Goal: Task Accomplishment & Management: Use online tool/utility

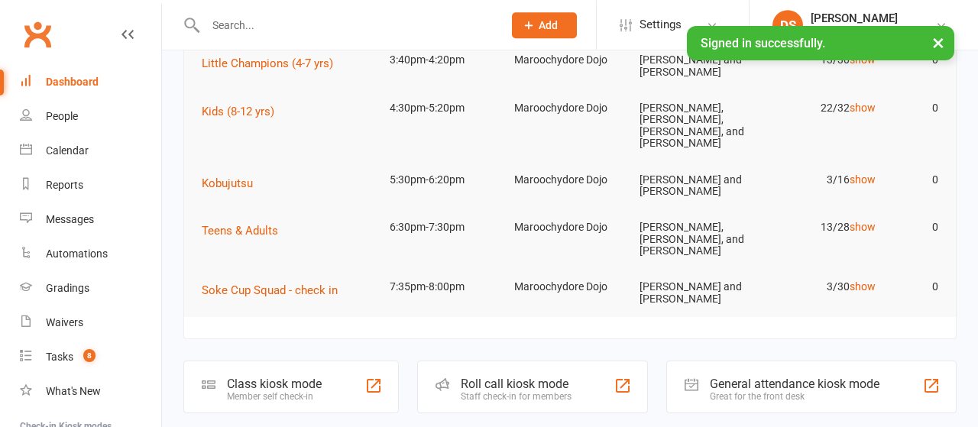
scroll to position [318, 0]
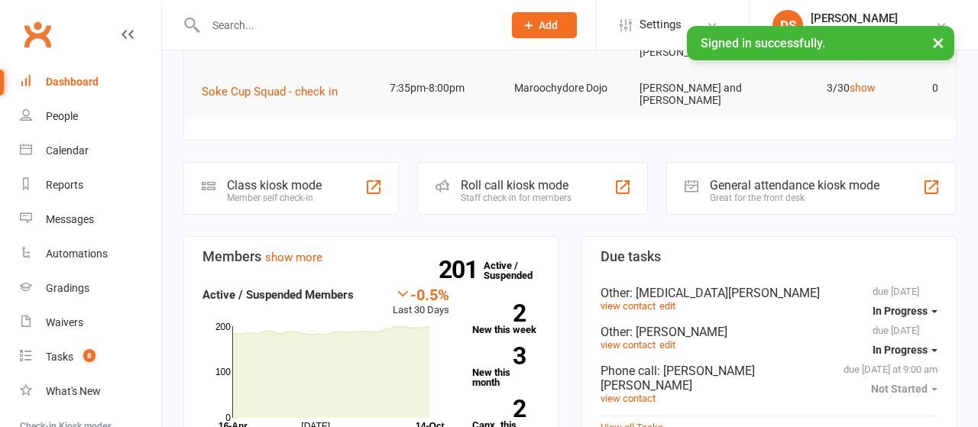
click at [512, 178] on div "Roll call kiosk mode" at bounding box center [516, 185] width 111 height 15
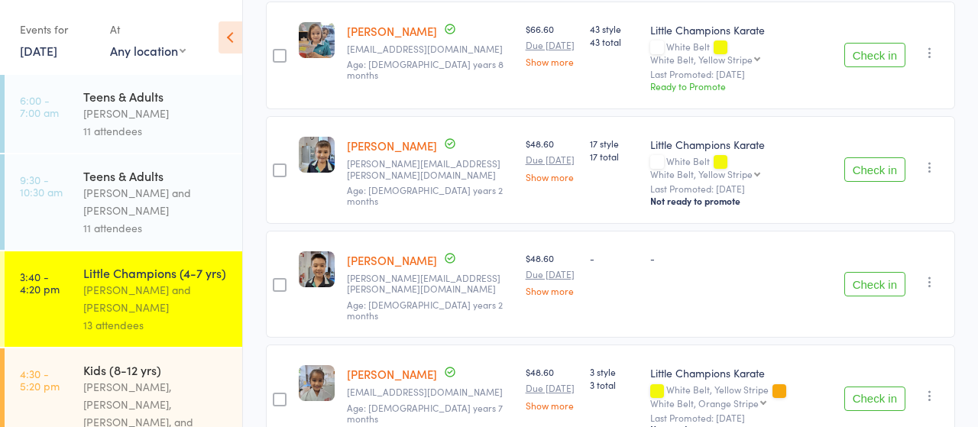
scroll to position [1033, 0]
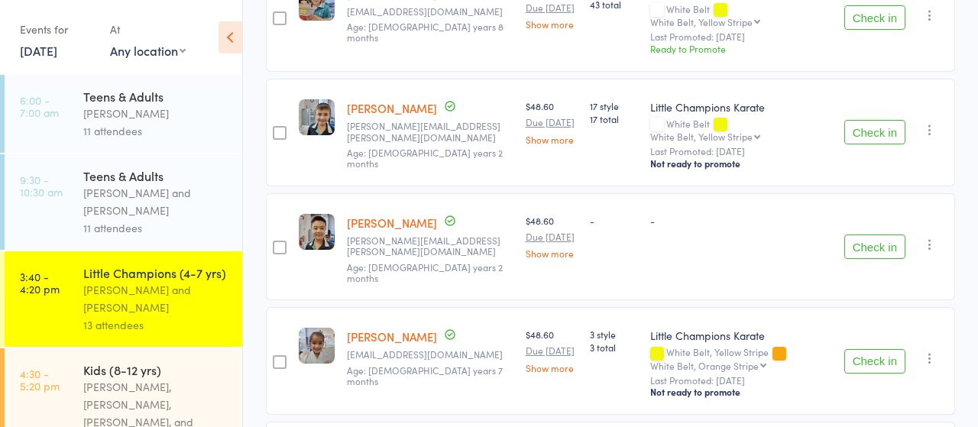
click at [875, 234] on button "Check in" at bounding box center [874, 246] width 61 height 24
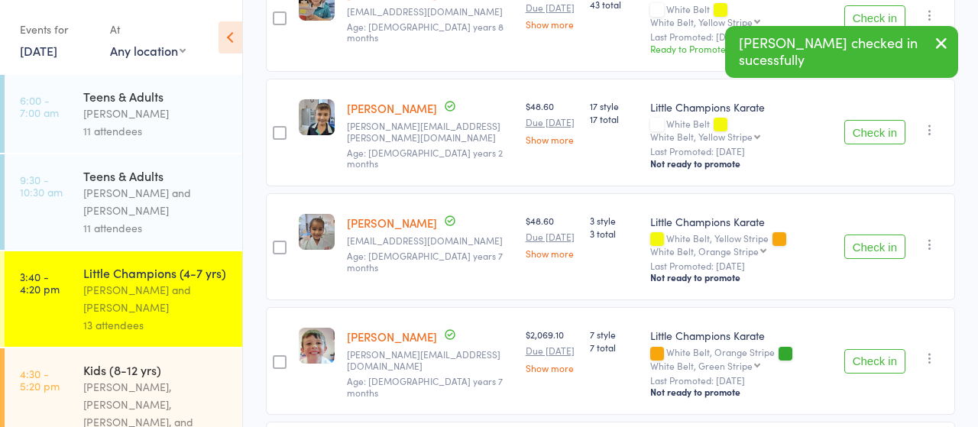
click at [873, 133] on button "Check in" at bounding box center [874, 132] width 61 height 24
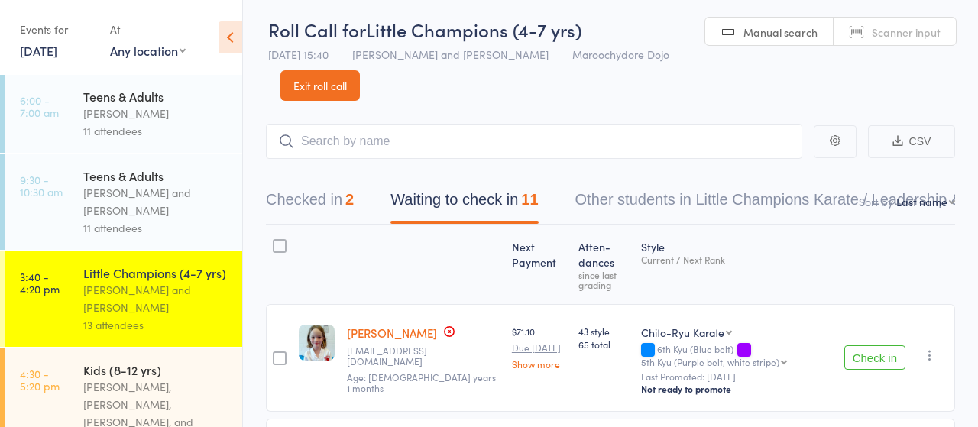
scroll to position [0, 0]
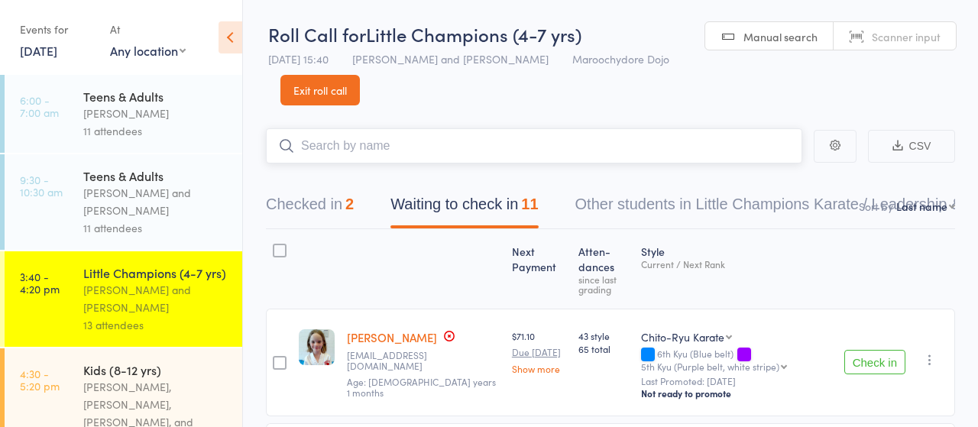
click at [371, 144] on input "search" at bounding box center [534, 145] width 536 height 35
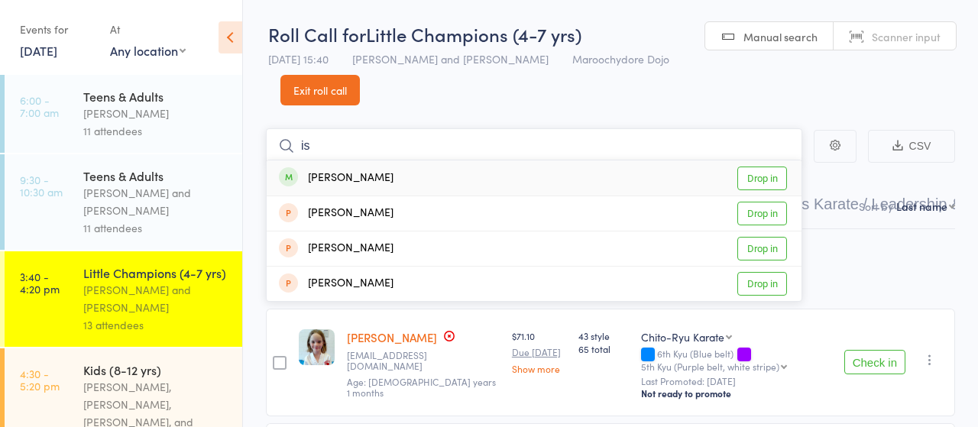
type input "i"
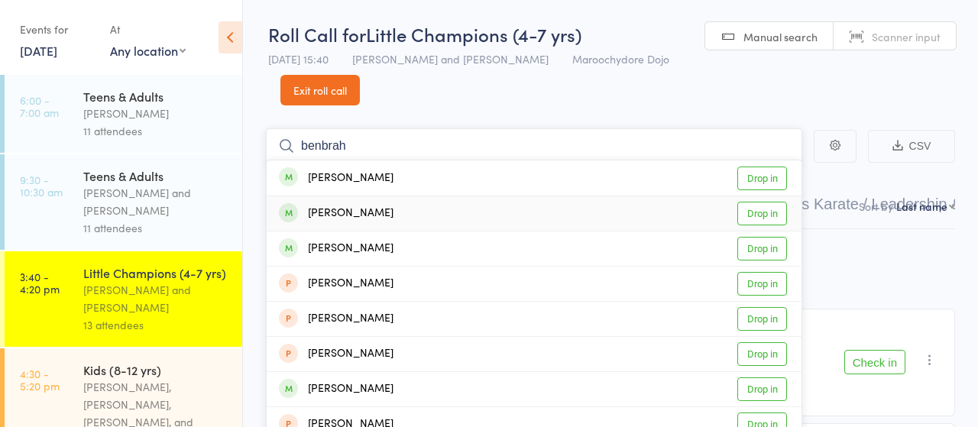
type input "benbrah"
click at [763, 212] on link "Drop in" at bounding box center [762, 214] width 50 height 24
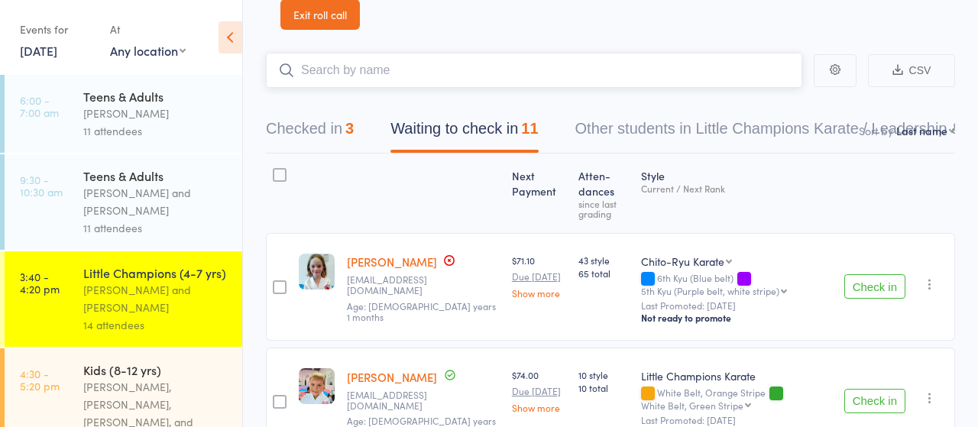
scroll to position [79, 0]
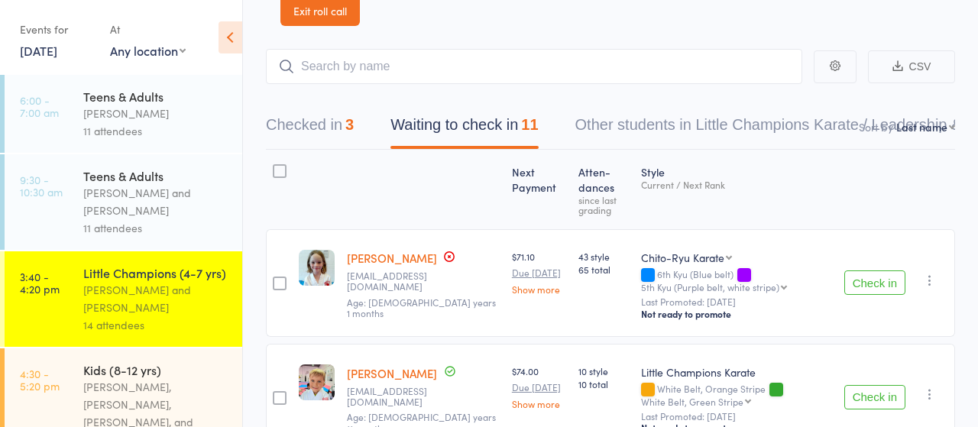
click at [869, 284] on button "Check in" at bounding box center [874, 282] width 61 height 24
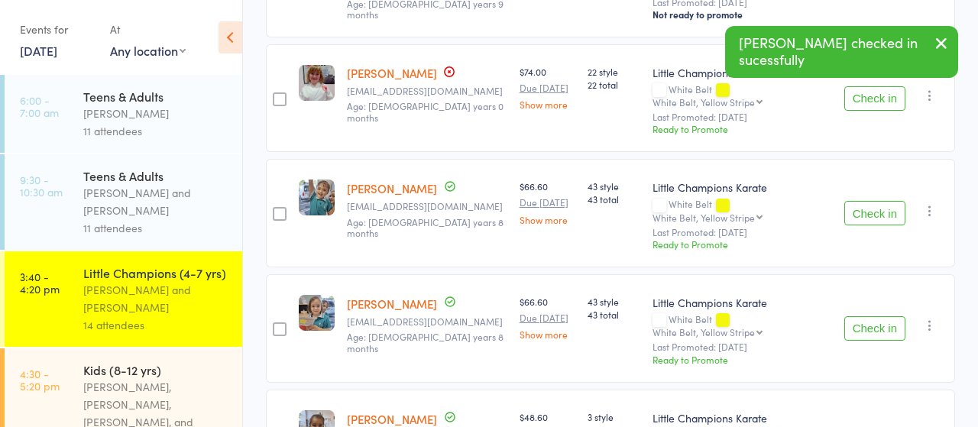
scroll to position [635, 0]
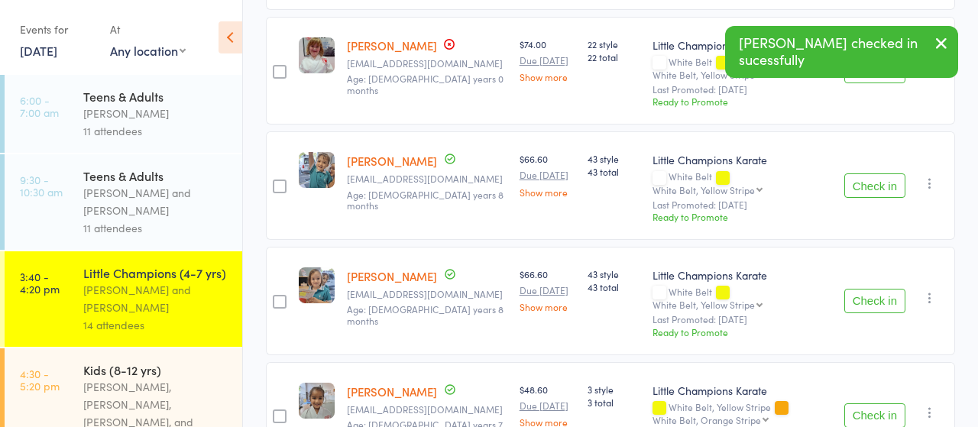
click at [873, 186] on button "Check in" at bounding box center [874, 185] width 61 height 24
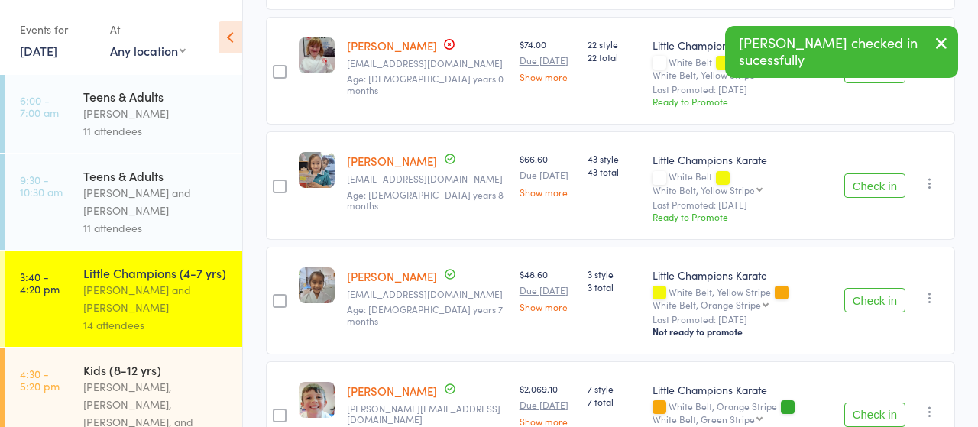
click at [873, 186] on button "Check in" at bounding box center [874, 185] width 61 height 24
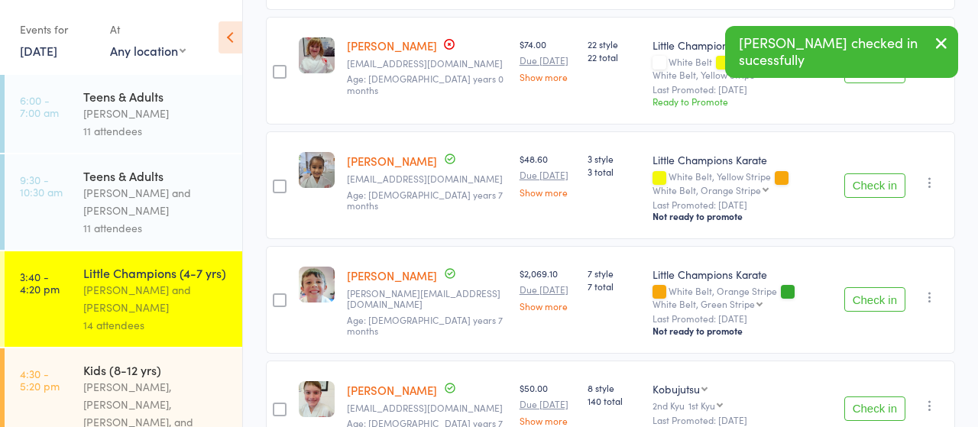
click at [873, 186] on button "Check in" at bounding box center [874, 185] width 61 height 24
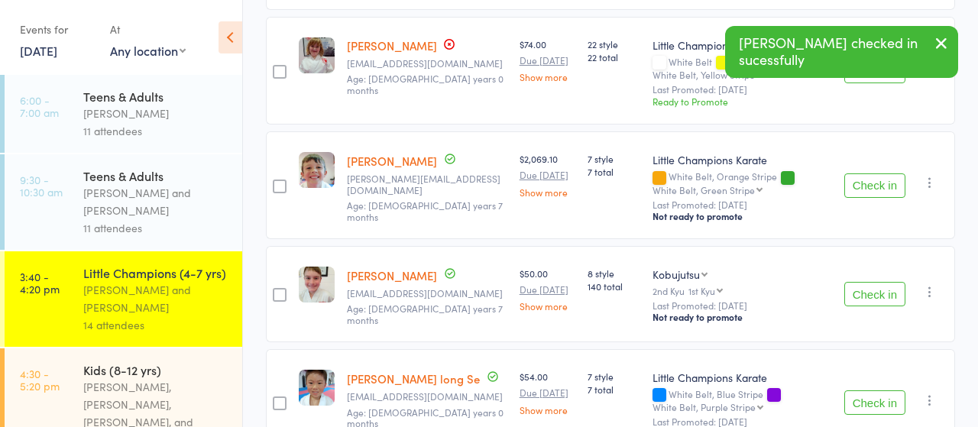
click at [873, 186] on button "Check in" at bounding box center [874, 185] width 61 height 24
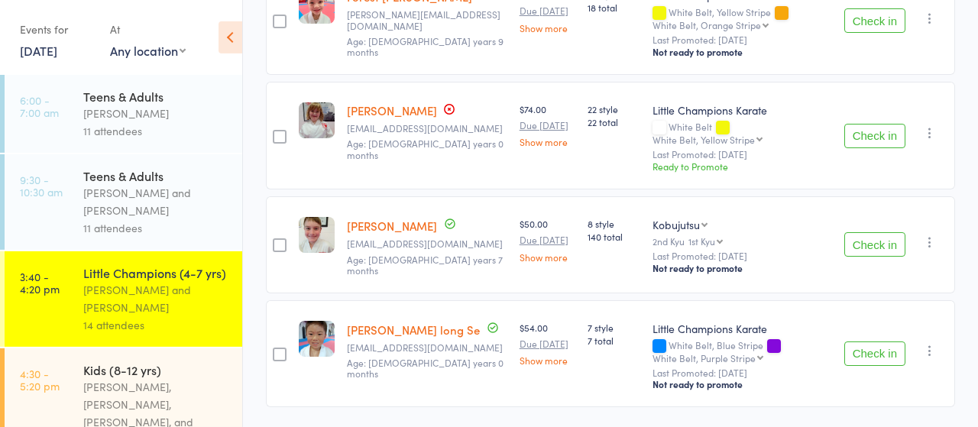
scroll to position [613, 0]
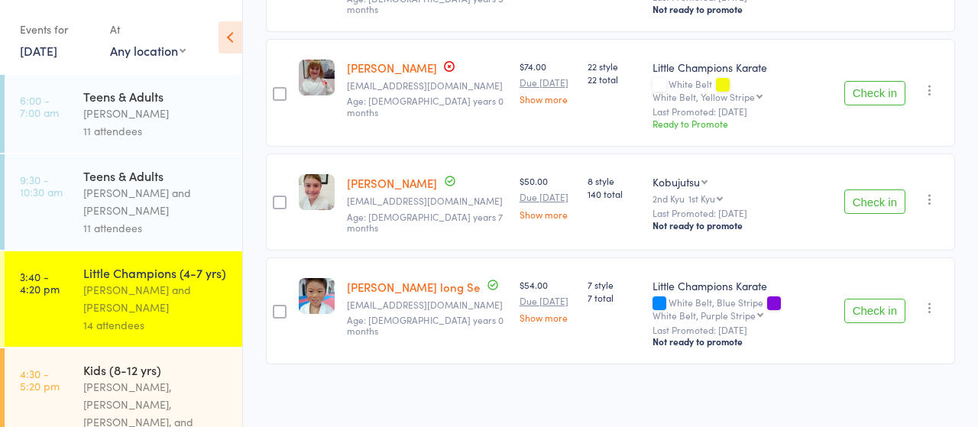
click at [879, 306] on button "Check in" at bounding box center [874, 311] width 61 height 24
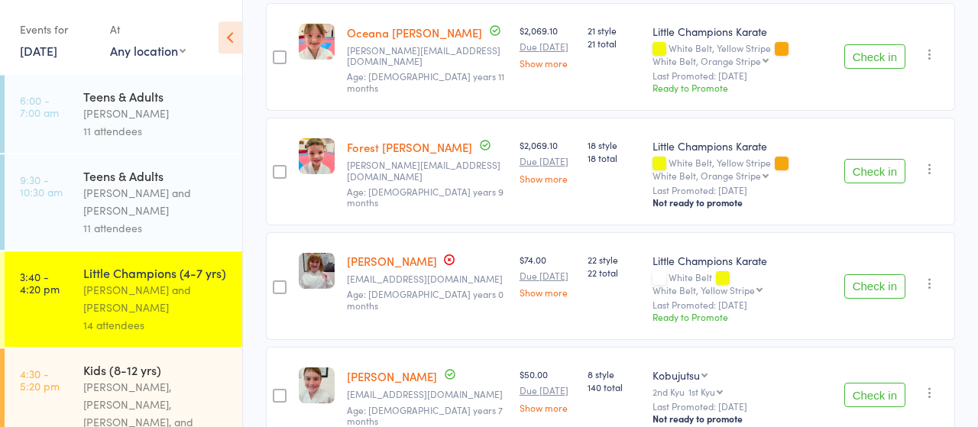
scroll to position [261, 0]
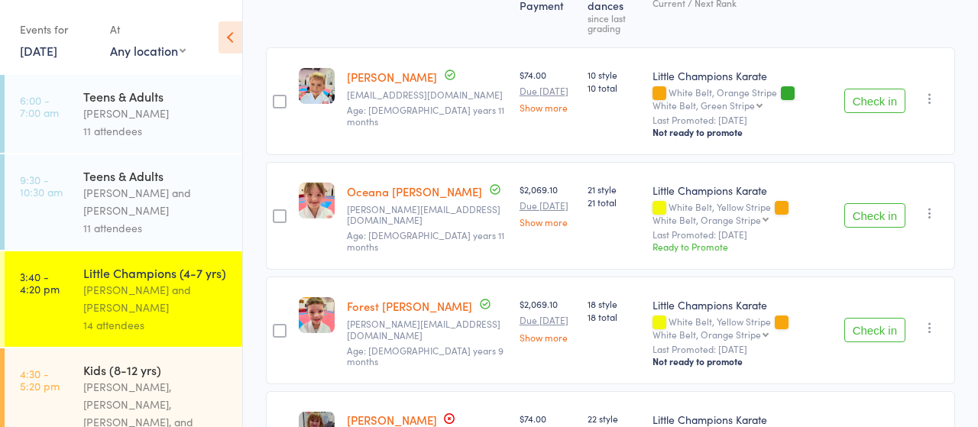
click at [870, 99] on button "Check in" at bounding box center [874, 101] width 61 height 24
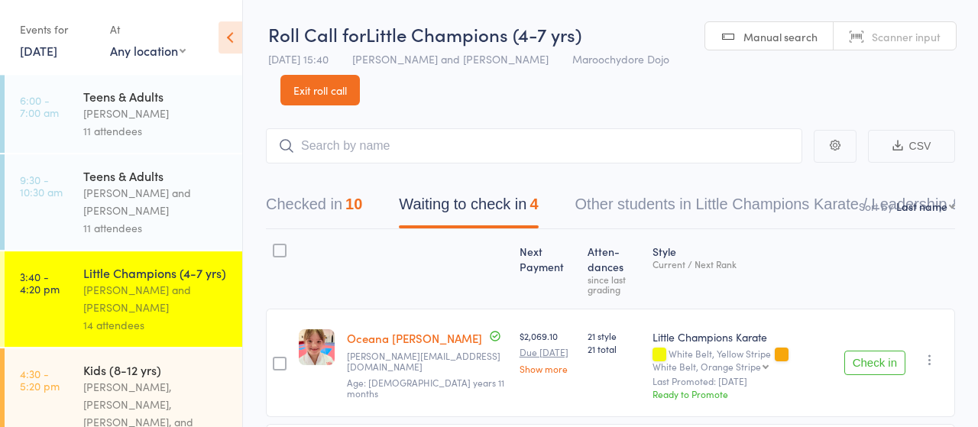
scroll to position [0, 0]
click at [315, 211] on button "Checked in 10" at bounding box center [314, 208] width 96 height 40
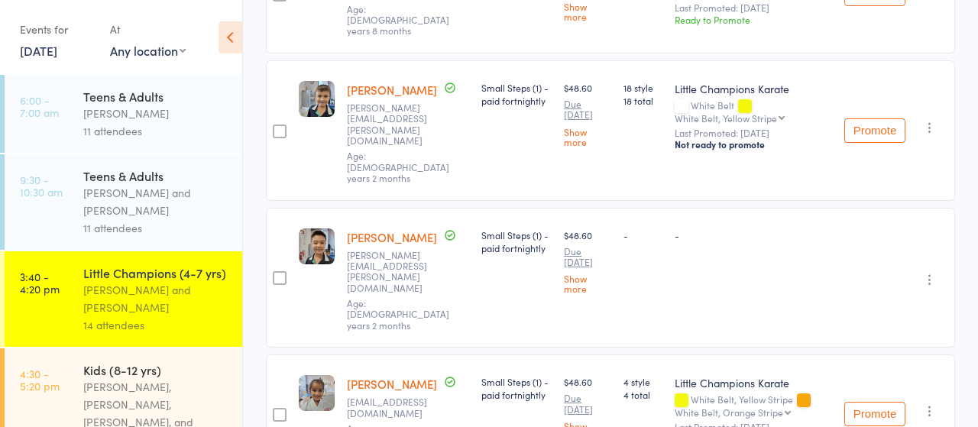
scroll to position [1077, 0]
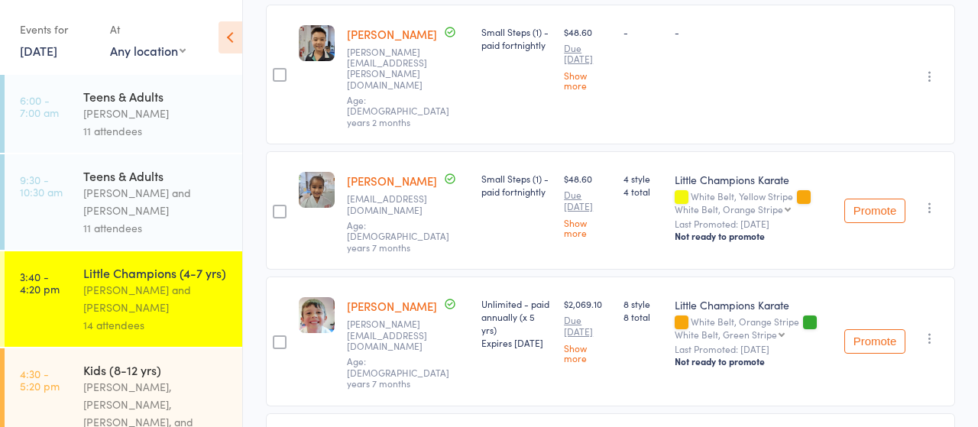
click at [140, 393] on div "Sandra Phillips, Martin Phillips, Jacqui Lippey, and Bailey Keefe" at bounding box center [156, 413] width 146 height 70
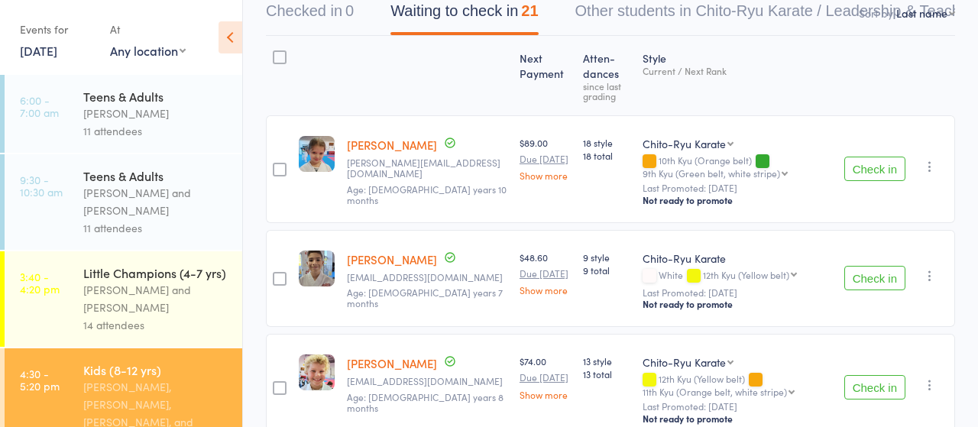
scroll to position [238, 0]
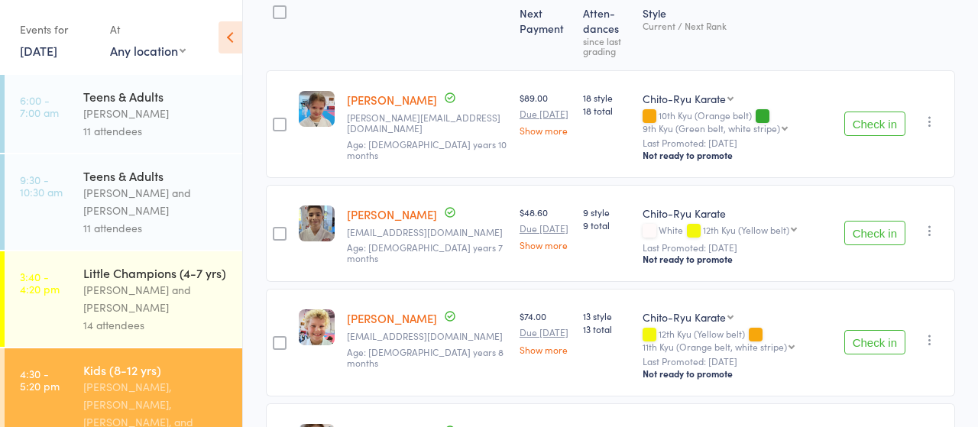
click at [864, 231] on button "Check in" at bounding box center [874, 233] width 61 height 24
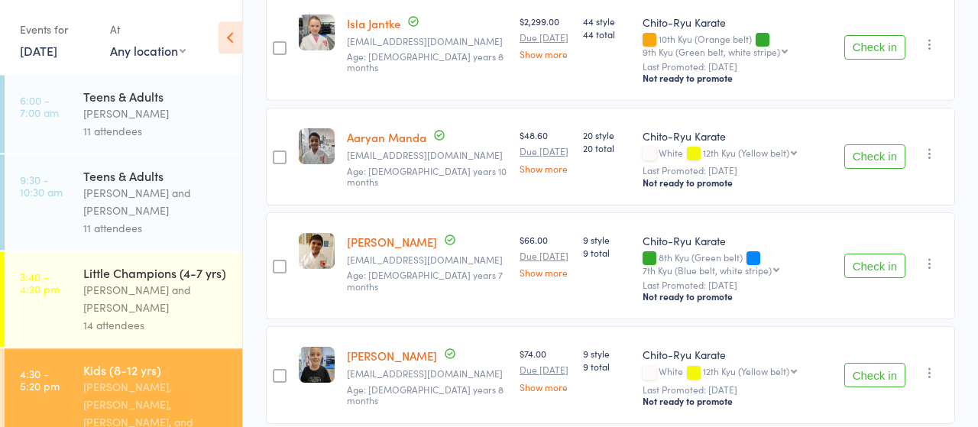
scroll to position [1589, 0]
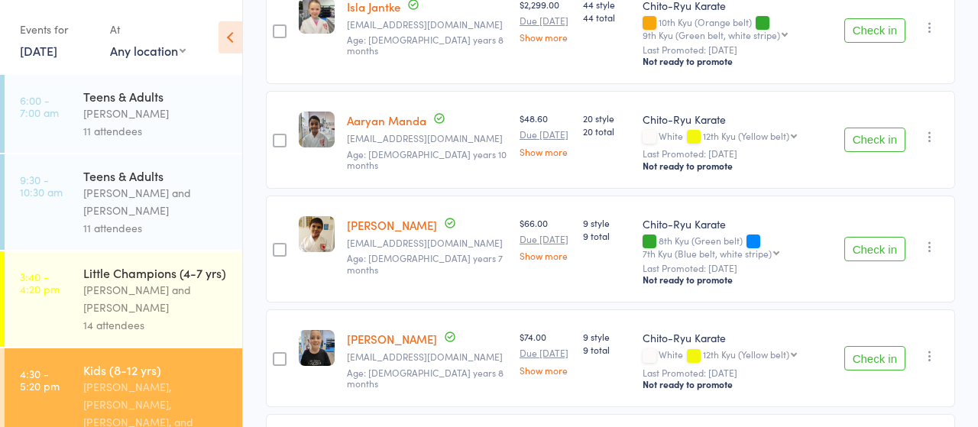
click at [872, 141] on button "Check in" at bounding box center [874, 140] width 61 height 24
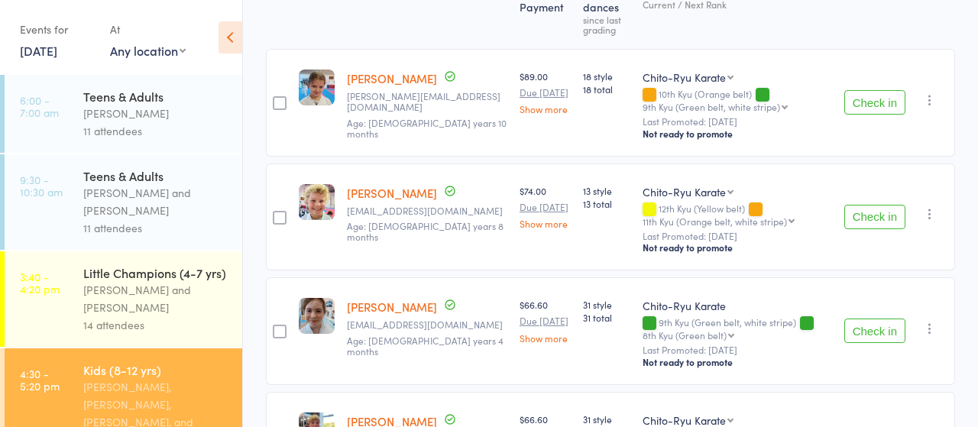
scroll to position [21, 0]
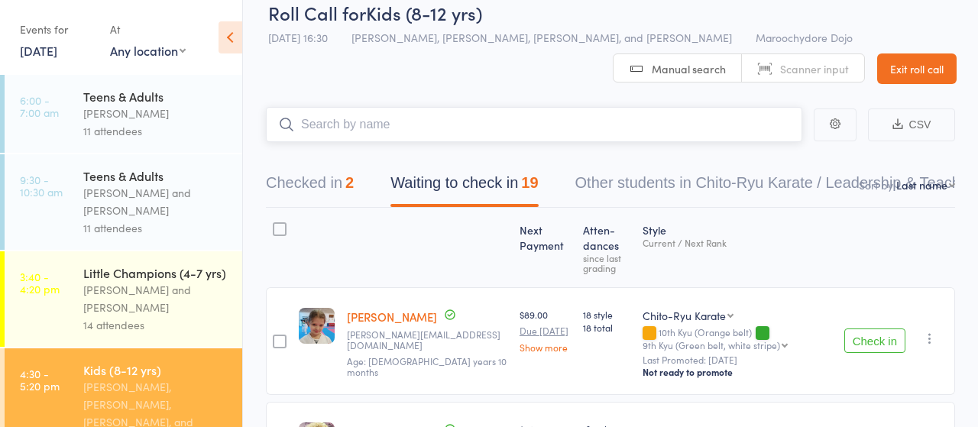
click at [397, 125] on input "search" at bounding box center [534, 124] width 536 height 35
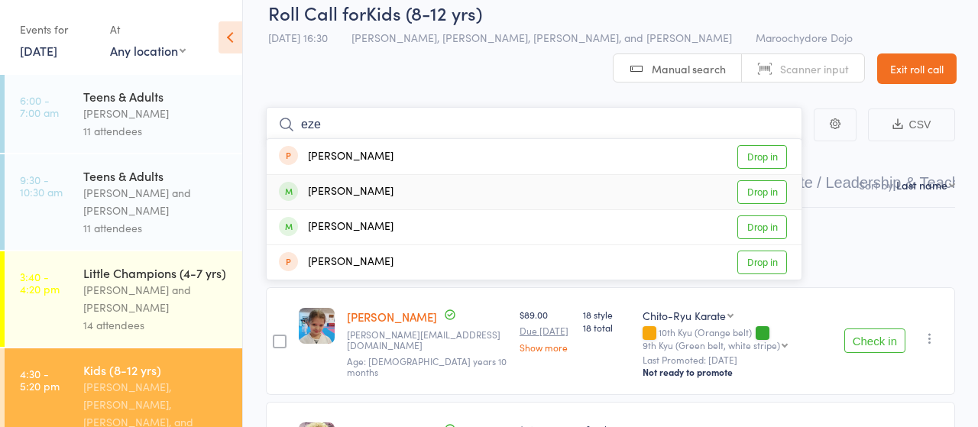
type input "eze"
click at [757, 192] on link "Drop in" at bounding box center [762, 192] width 50 height 24
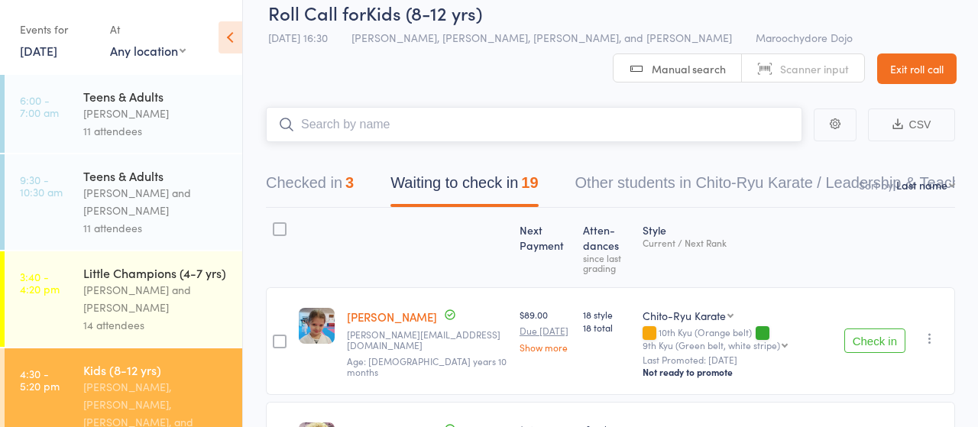
click at [300, 184] on button "Checked in 3" at bounding box center [310, 187] width 88 height 40
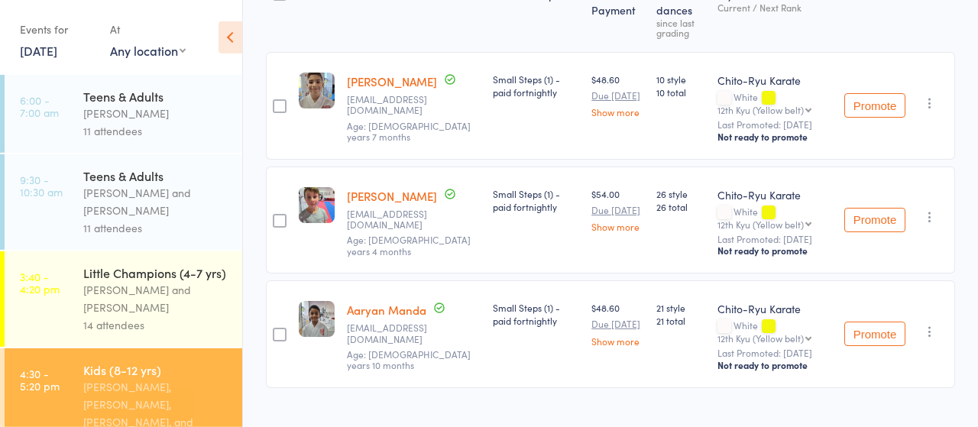
scroll to position [260, 0]
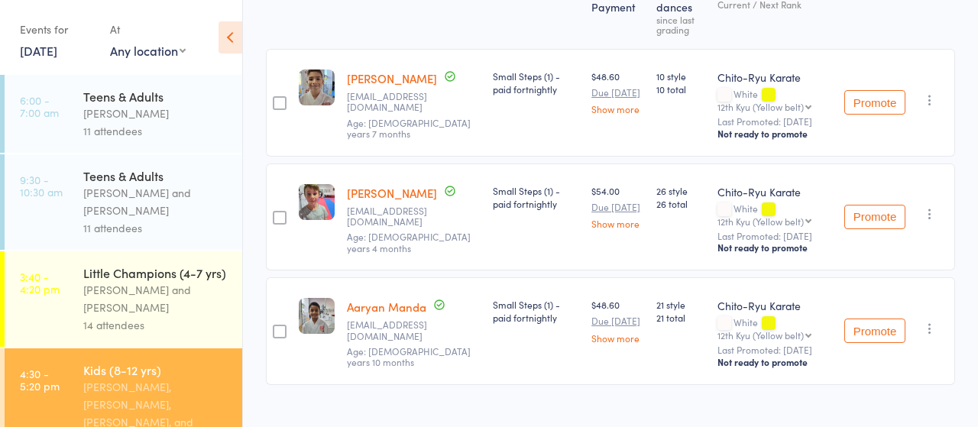
click at [392, 189] on link "[PERSON_NAME]" at bounding box center [392, 193] width 90 height 16
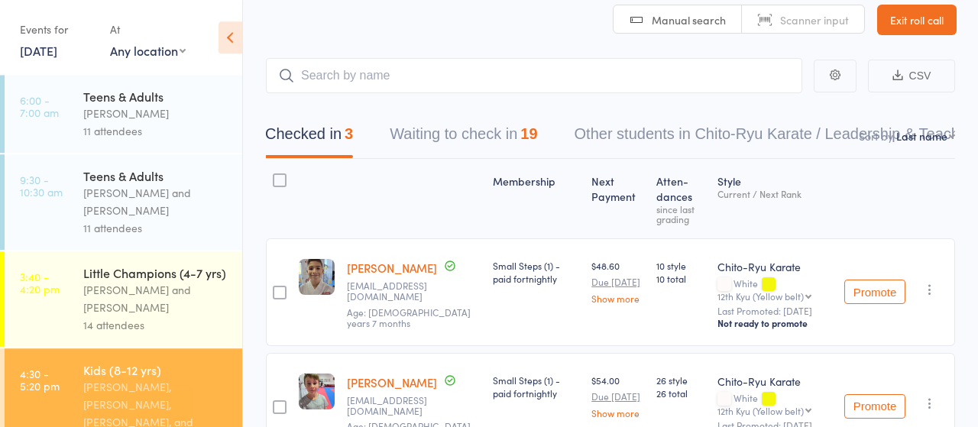
scroll to position [21, 0]
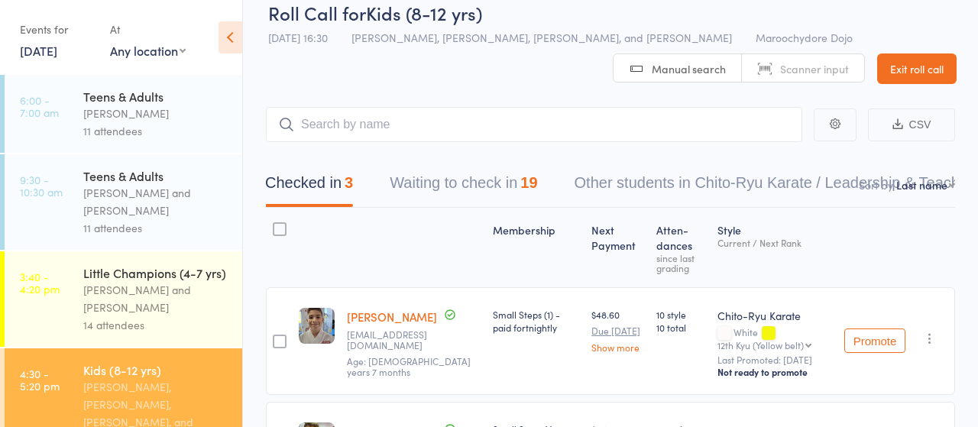
click at [454, 182] on button "Waiting to check in 19" at bounding box center [463, 187] width 147 height 40
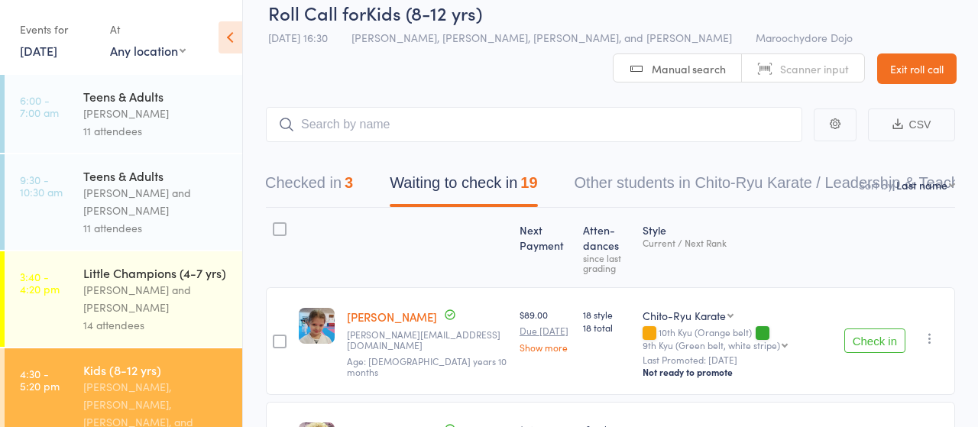
scroll to position [0, 0]
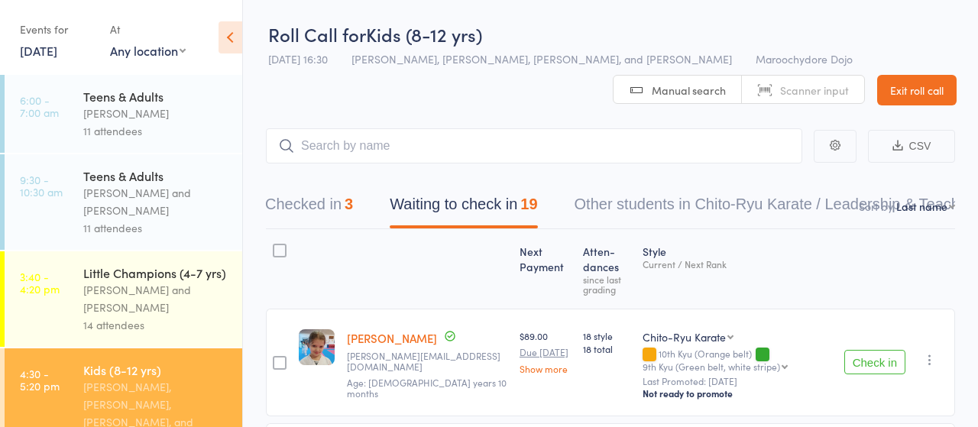
click at [300, 205] on button "Checked in 3" at bounding box center [309, 208] width 88 height 40
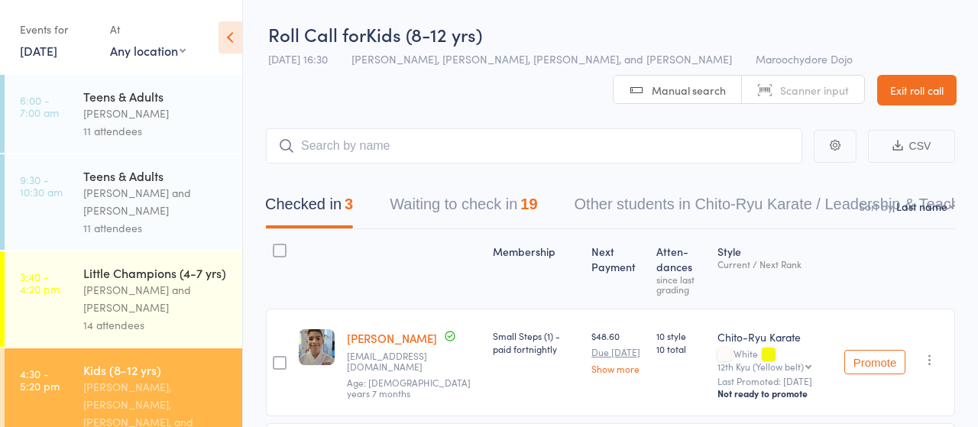
click at [466, 213] on button "Waiting to check in 19" at bounding box center [463, 208] width 147 height 40
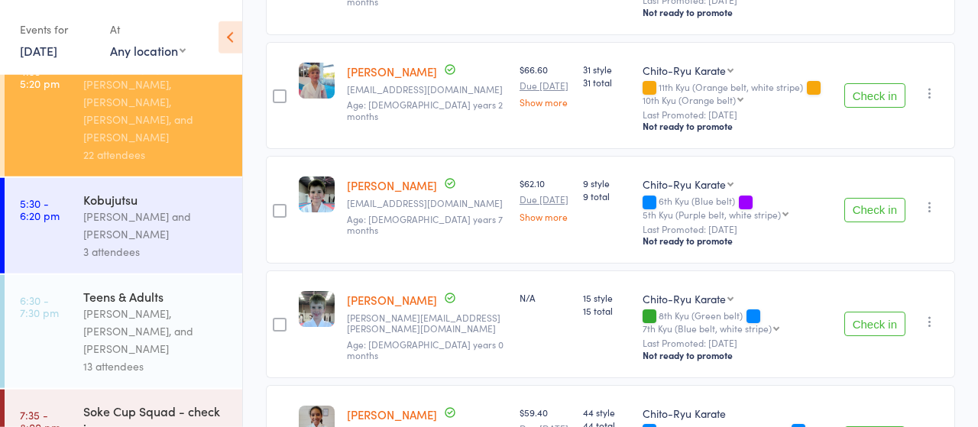
scroll to position [635, 0]
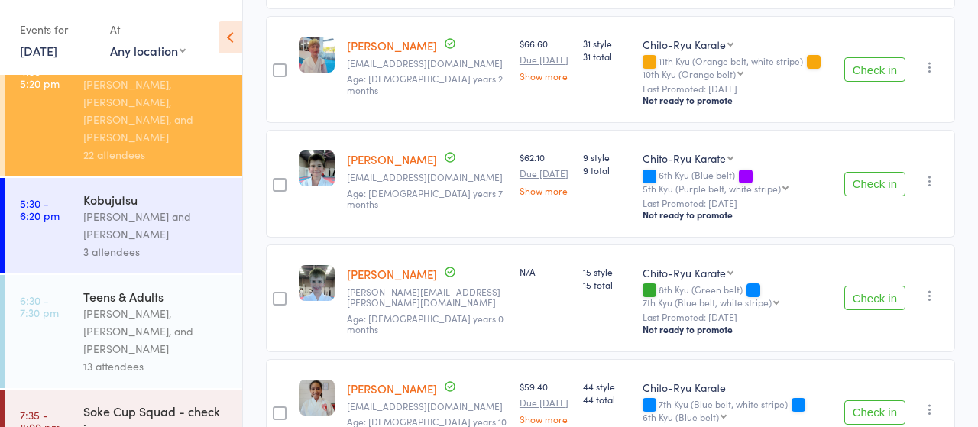
click at [876, 183] on button "Check in" at bounding box center [874, 184] width 61 height 24
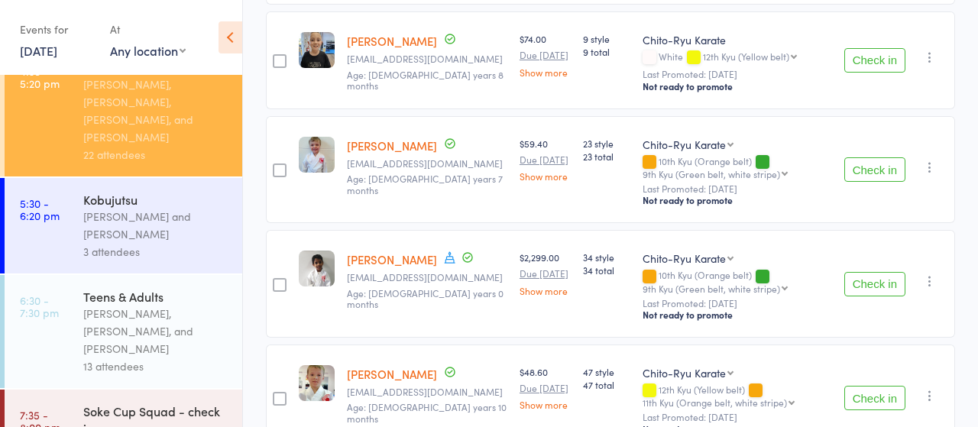
scroll to position [1748, 0]
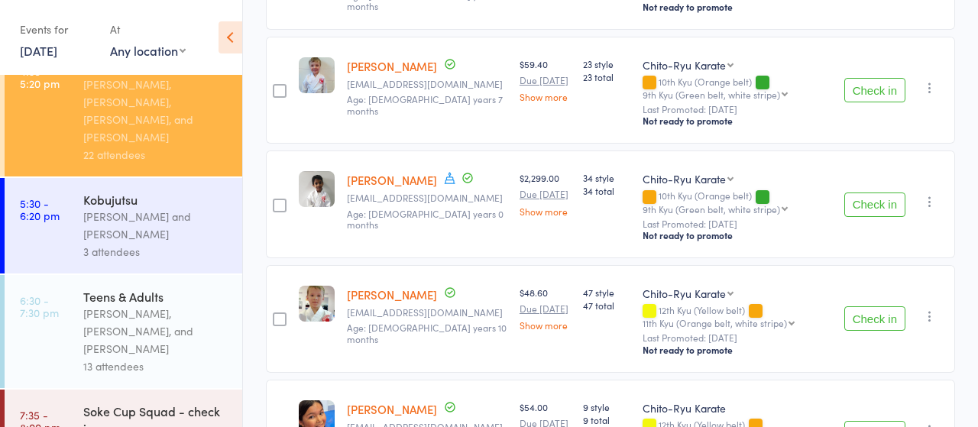
click at [859, 307] on button "Check in" at bounding box center [874, 318] width 61 height 24
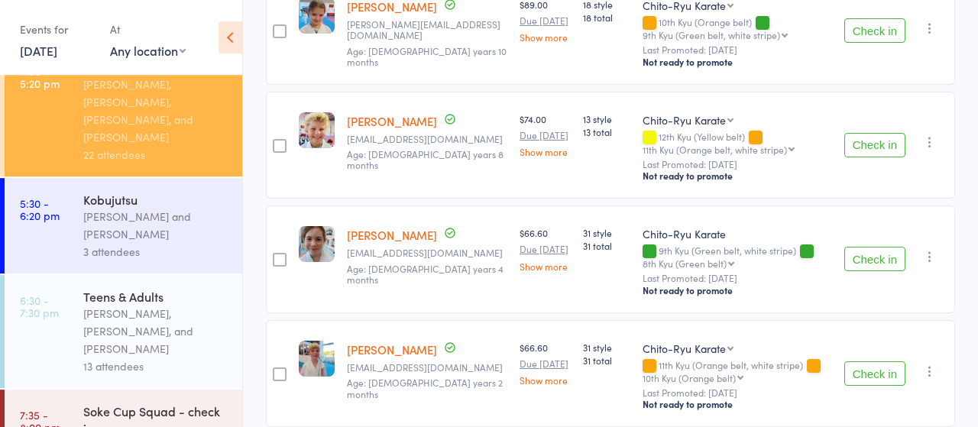
scroll to position [318, 0]
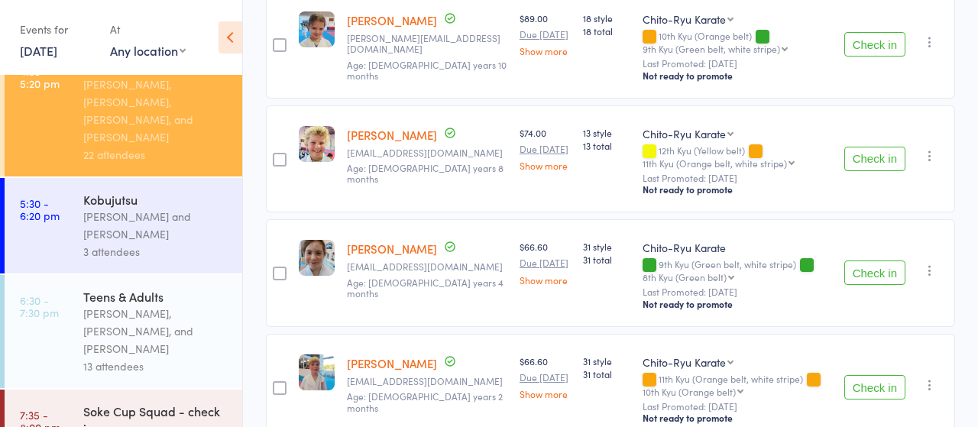
click at [875, 270] on button "Check in" at bounding box center [874, 272] width 61 height 24
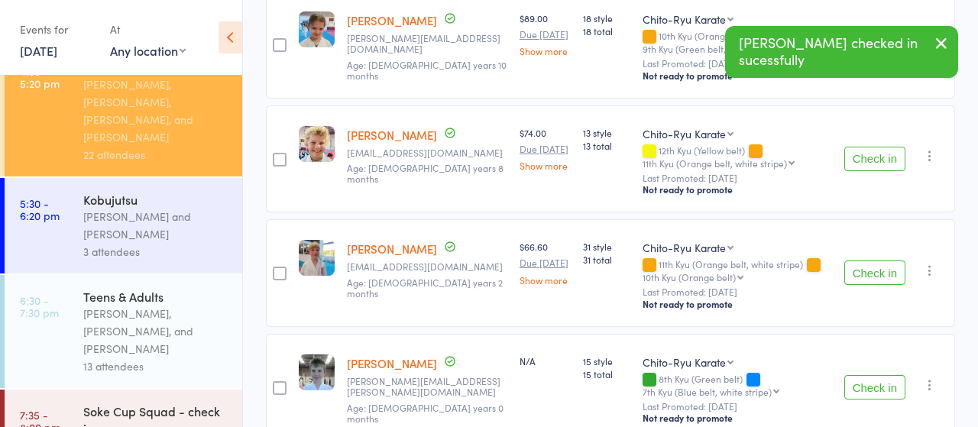
click at [875, 270] on button "Check in" at bounding box center [874, 272] width 61 height 24
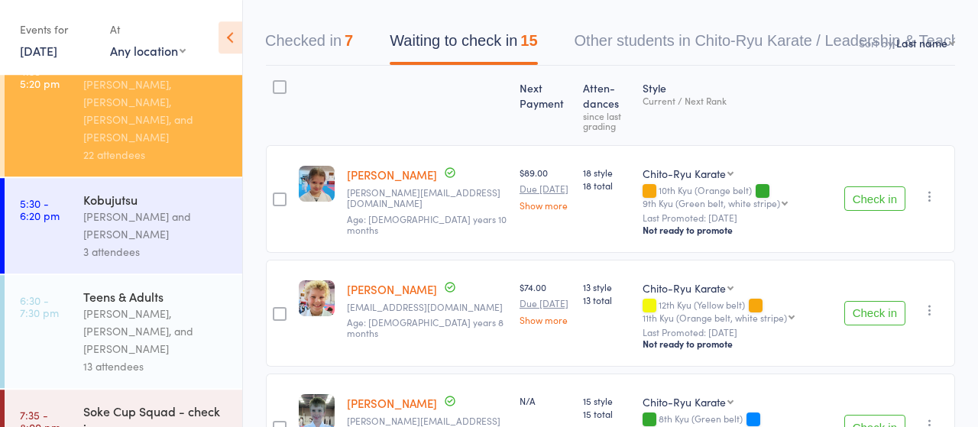
scroll to position [159, 0]
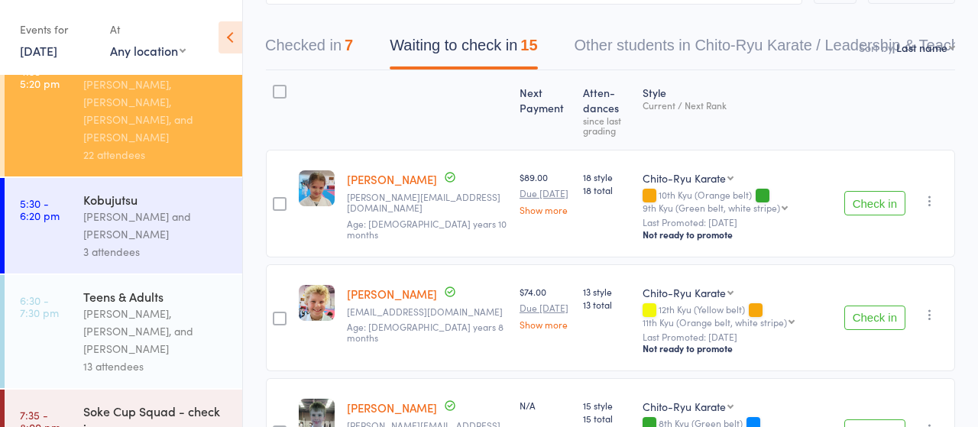
click at [873, 315] on button "Check in" at bounding box center [874, 318] width 61 height 24
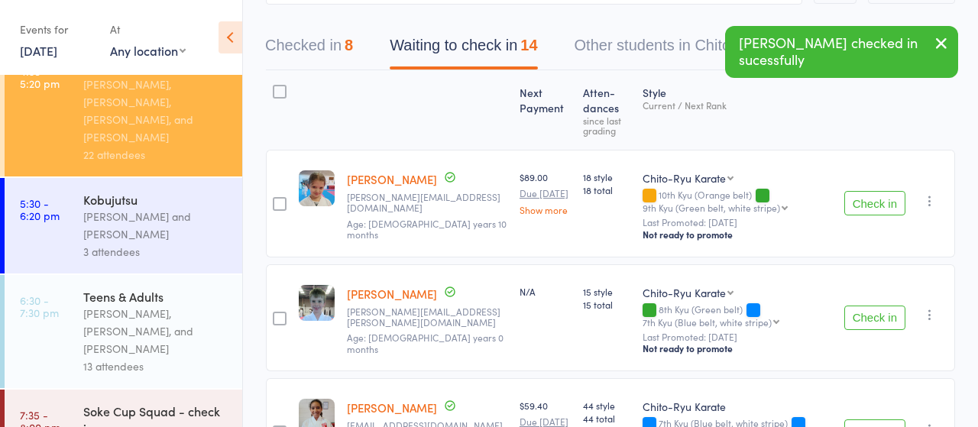
click at [873, 315] on button "Check in" at bounding box center [874, 318] width 61 height 24
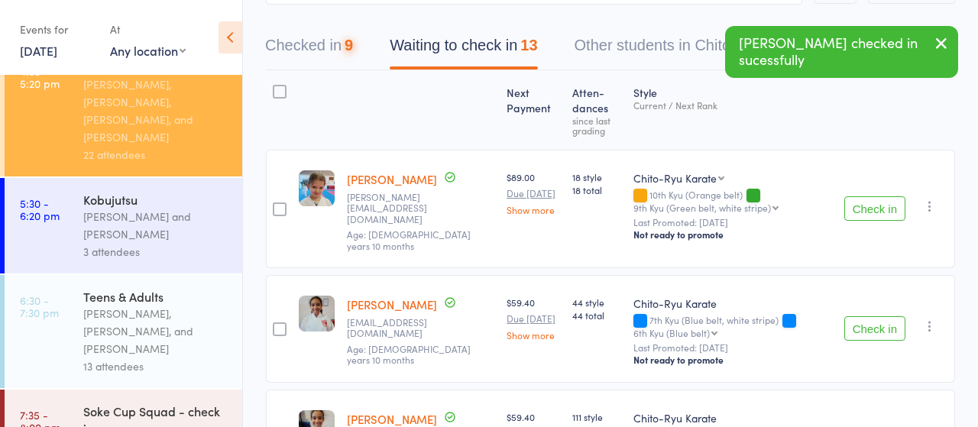
click at [873, 316] on button "Check in" at bounding box center [874, 328] width 61 height 24
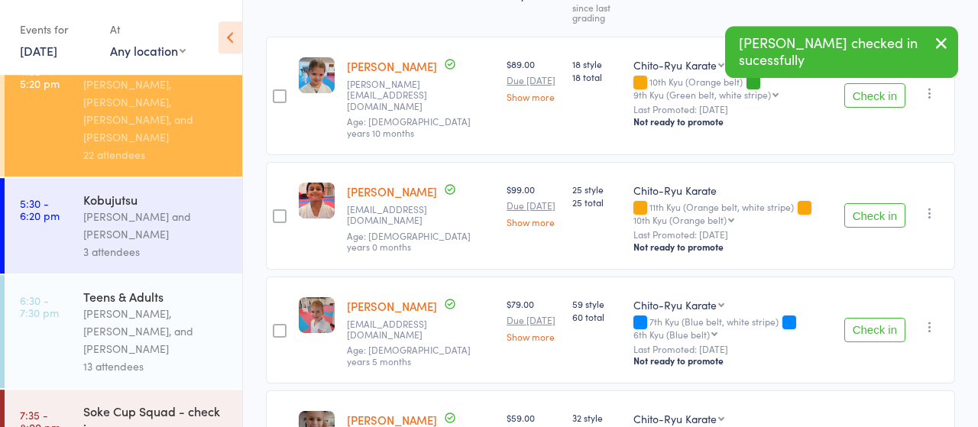
scroll to position [318, 0]
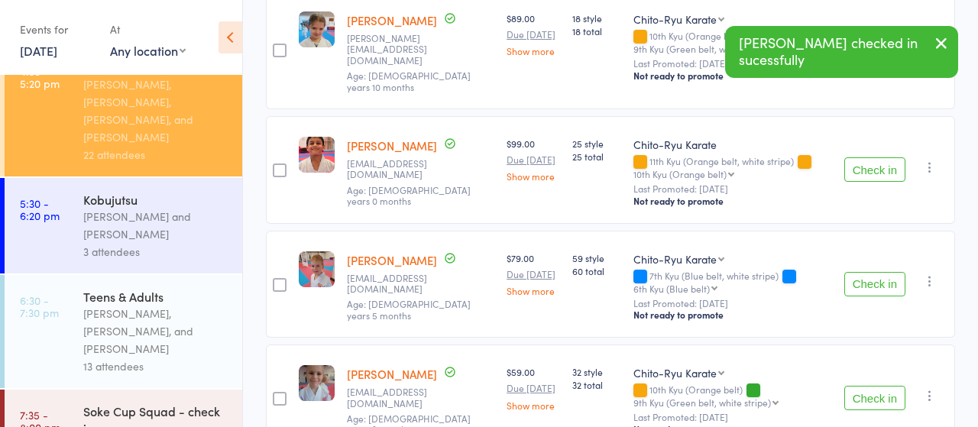
click at [865, 272] on button "Check in" at bounding box center [874, 284] width 61 height 24
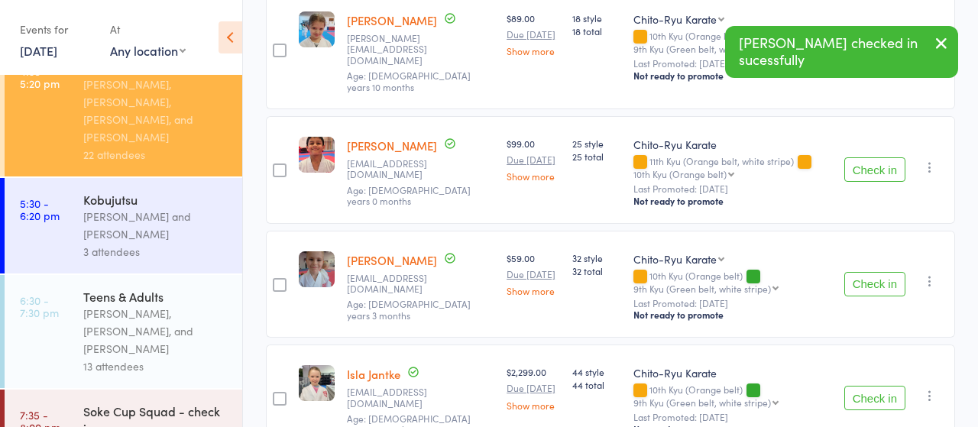
click at [865, 272] on button "Check in" at bounding box center [874, 284] width 61 height 24
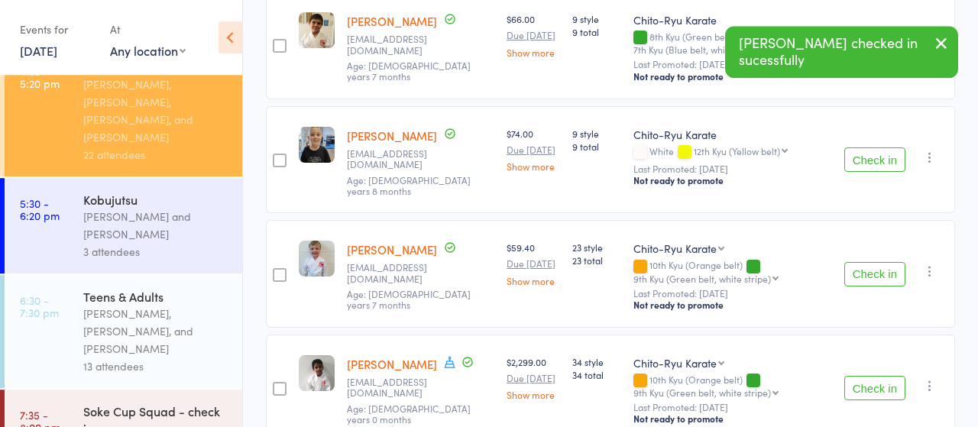
scroll to position [715, 0]
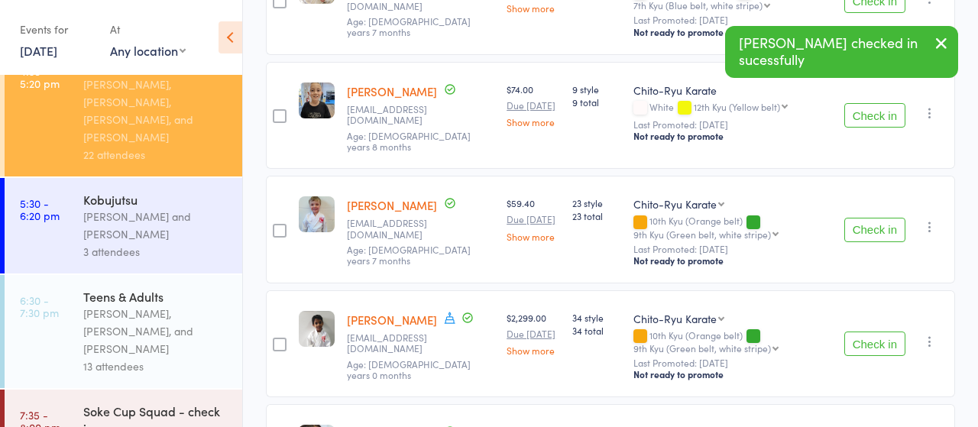
click at [879, 218] on button "Check in" at bounding box center [874, 230] width 61 height 24
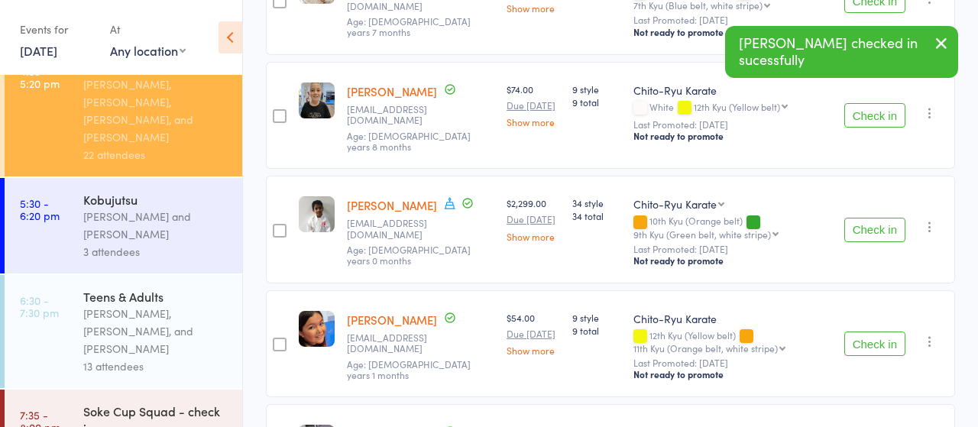
click at [873, 218] on button "Check in" at bounding box center [874, 230] width 61 height 24
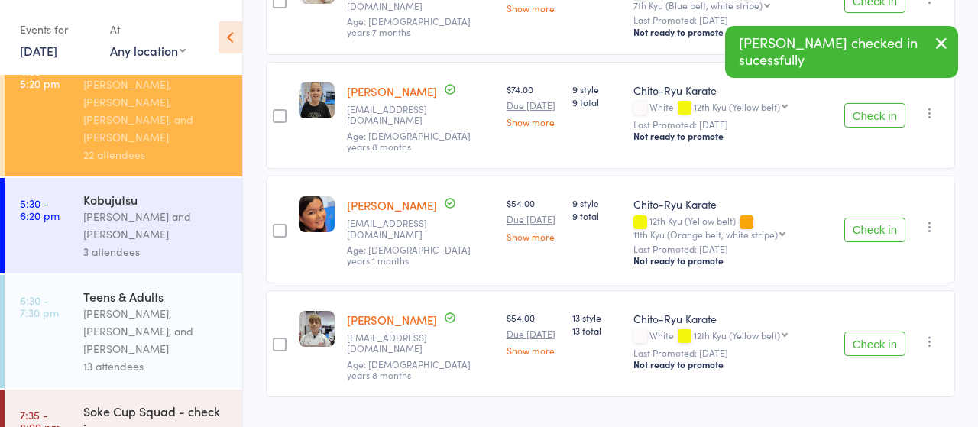
click at [874, 331] on button "Check in" at bounding box center [874, 343] width 61 height 24
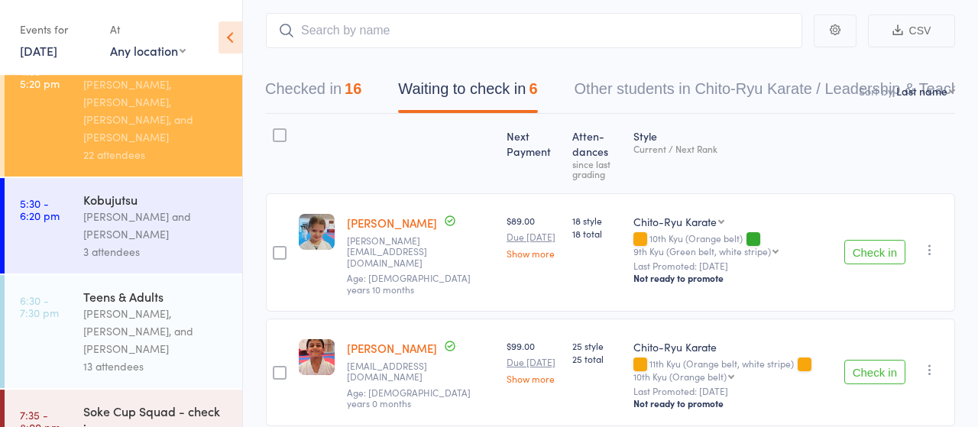
scroll to position [64, 0]
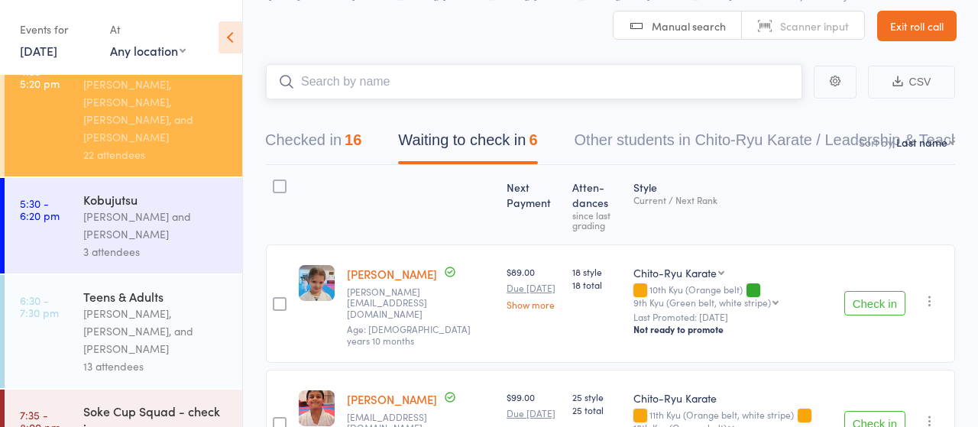
click at [420, 85] on input "search" at bounding box center [534, 81] width 536 height 35
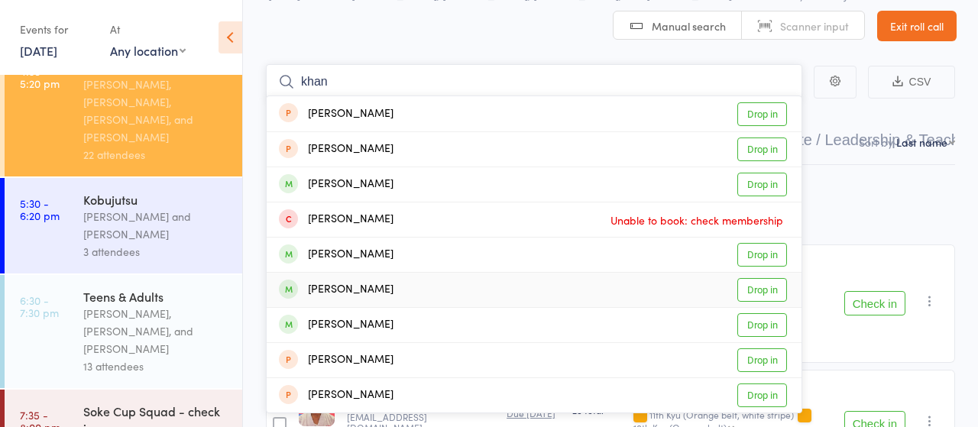
type input "khan"
click at [775, 289] on link "Drop in" at bounding box center [762, 290] width 50 height 24
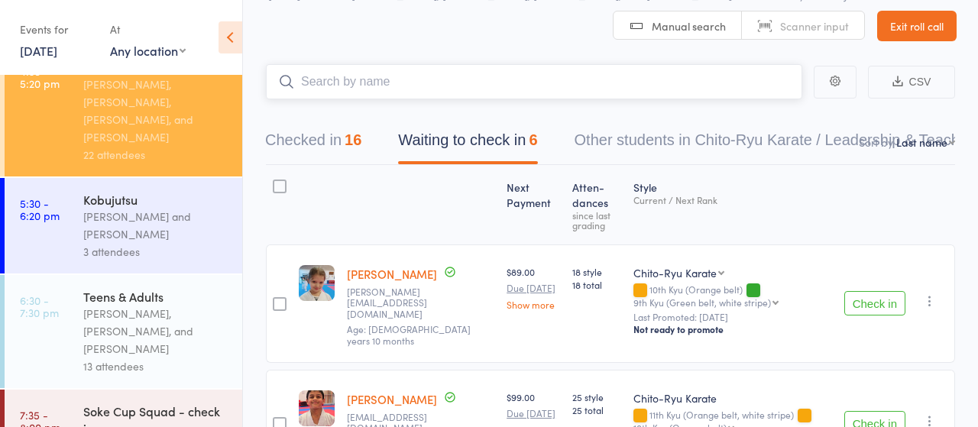
click at [383, 88] on input "search" at bounding box center [534, 81] width 536 height 35
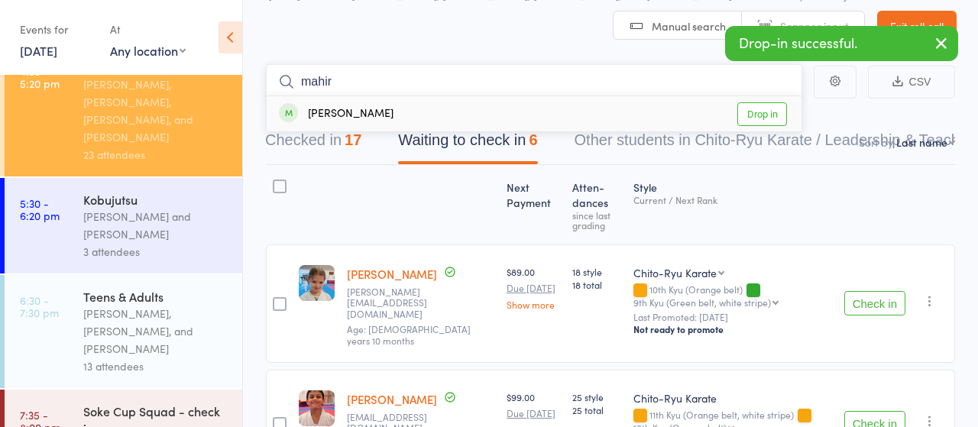
type input "mahir"
click at [758, 111] on link "Drop in" at bounding box center [762, 114] width 50 height 24
click at [360, 85] on input "search" at bounding box center [534, 81] width 536 height 35
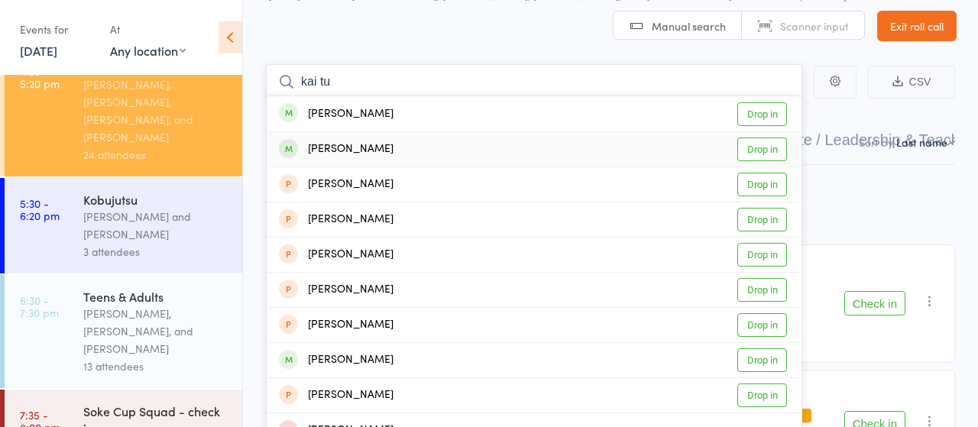
type input "kai tu"
click at [757, 149] on link "Drop in" at bounding box center [762, 149] width 50 height 24
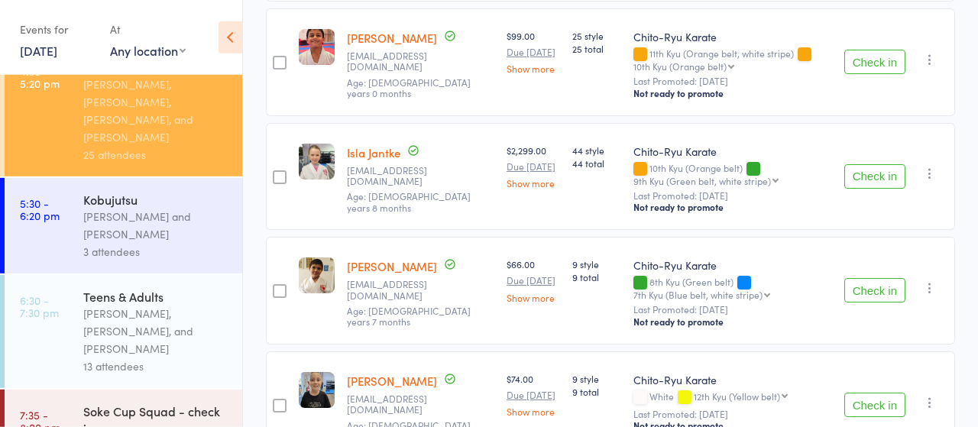
scroll to position [619, 0]
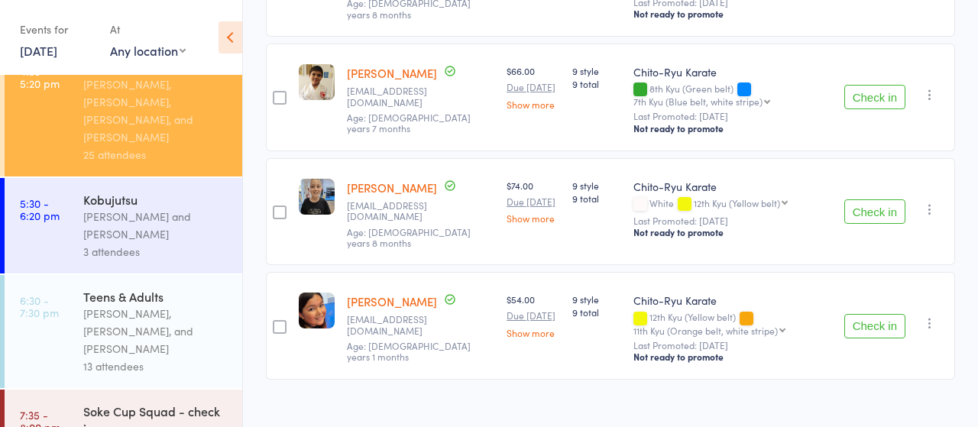
click at [874, 314] on button "Check in" at bounding box center [874, 326] width 61 height 24
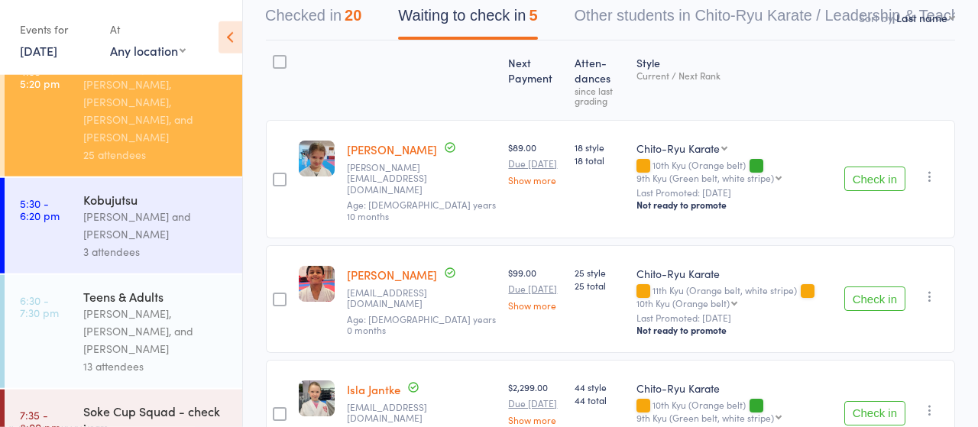
scroll to position [267, 0]
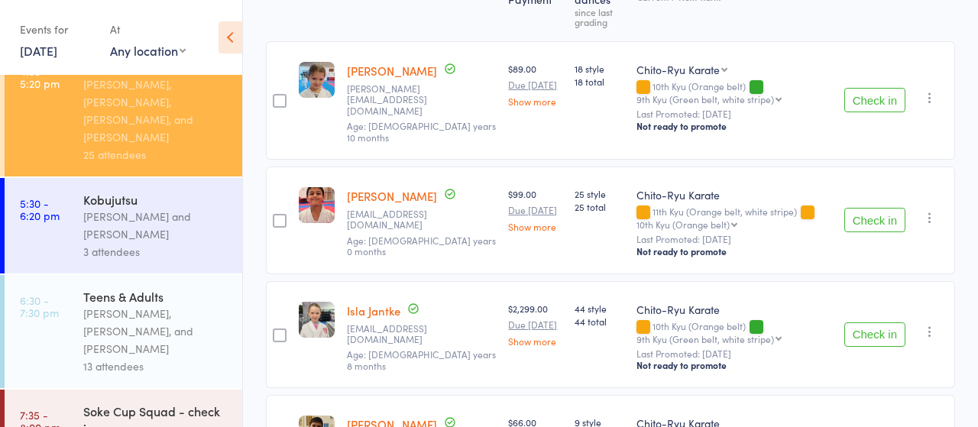
click at [107, 208] on div "Sandra Phillips and Martin Phillips" at bounding box center [156, 225] width 146 height 35
